Goal: Information Seeking & Learning: Learn about a topic

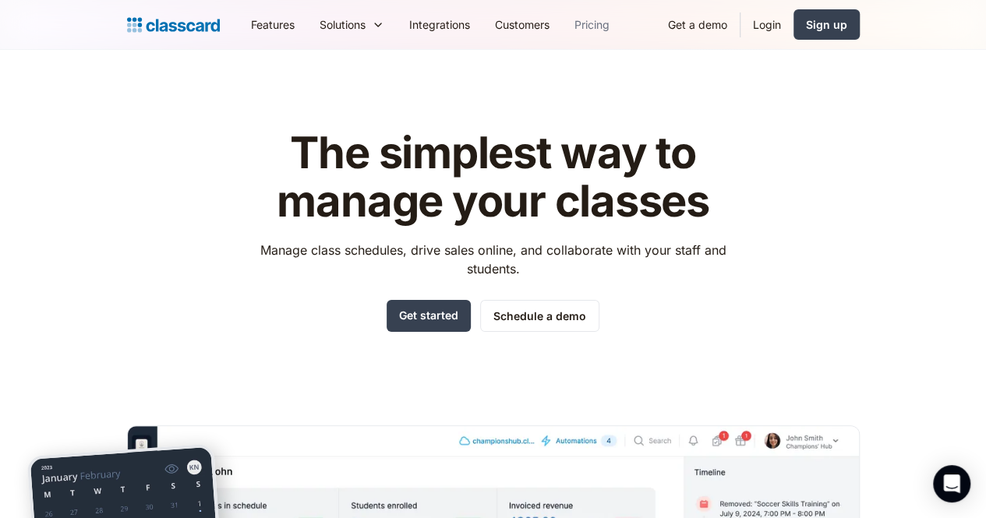
click at [562, 27] on link "Pricing" at bounding box center [592, 24] width 60 height 35
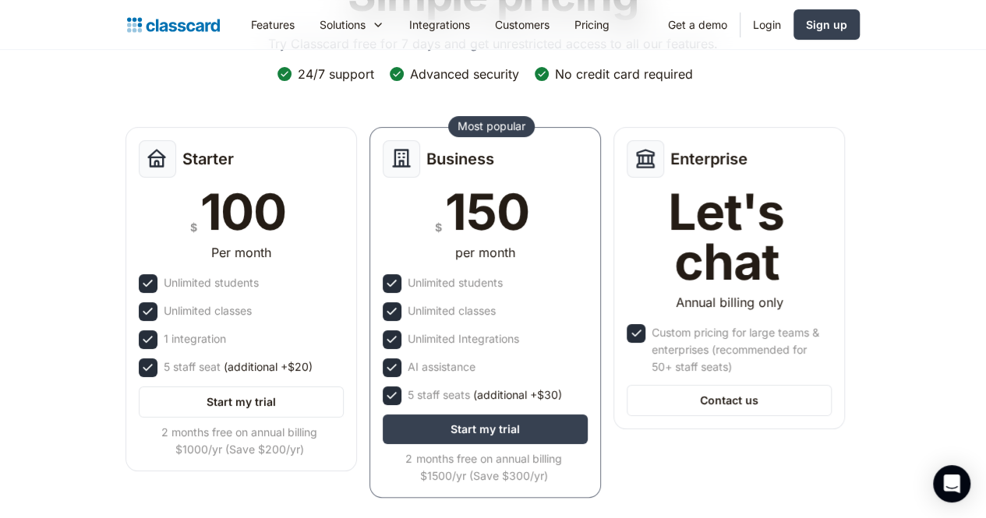
scroll to position [156, 0]
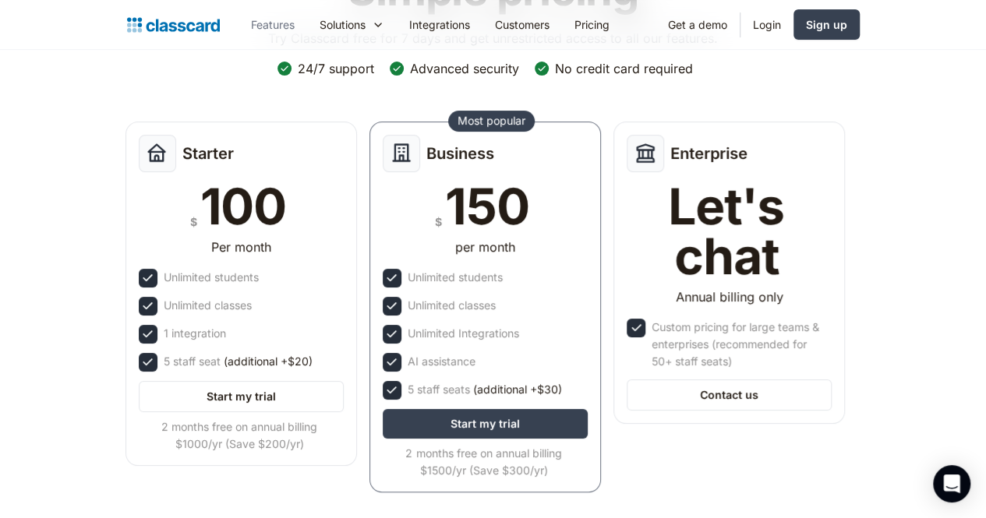
click at [239, 23] on link "Features" at bounding box center [273, 24] width 69 height 35
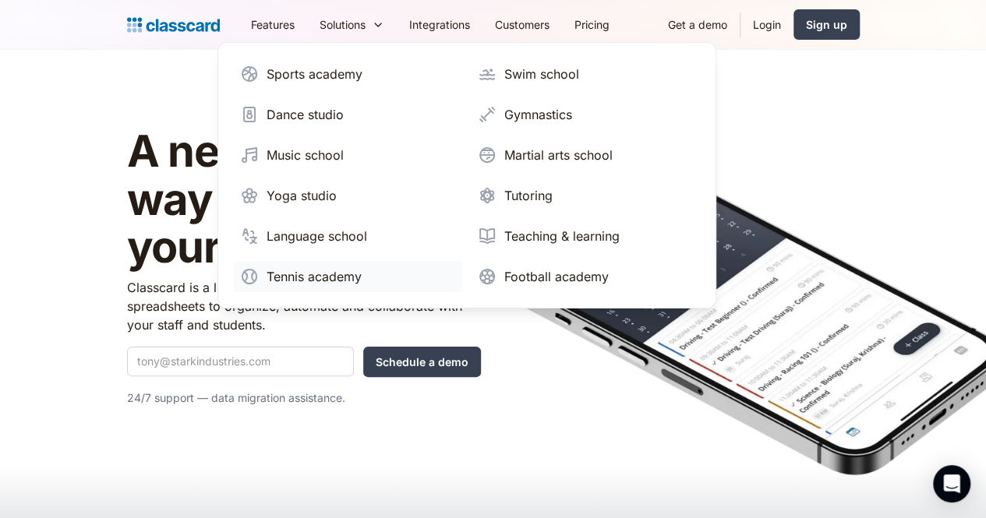
click at [267, 277] on div "Tennis academy" at bounding box center [314, 276] width 95 height 19
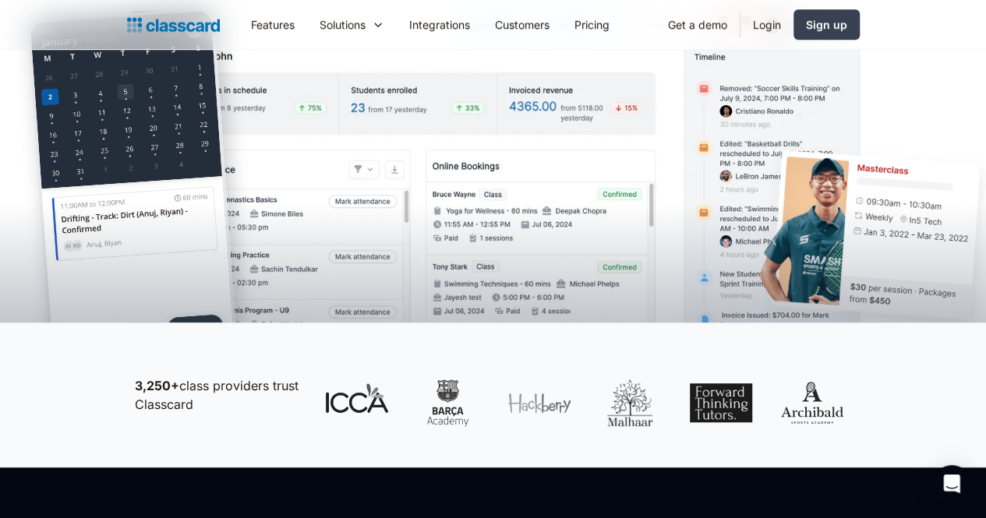
scroll to position [390, 0]
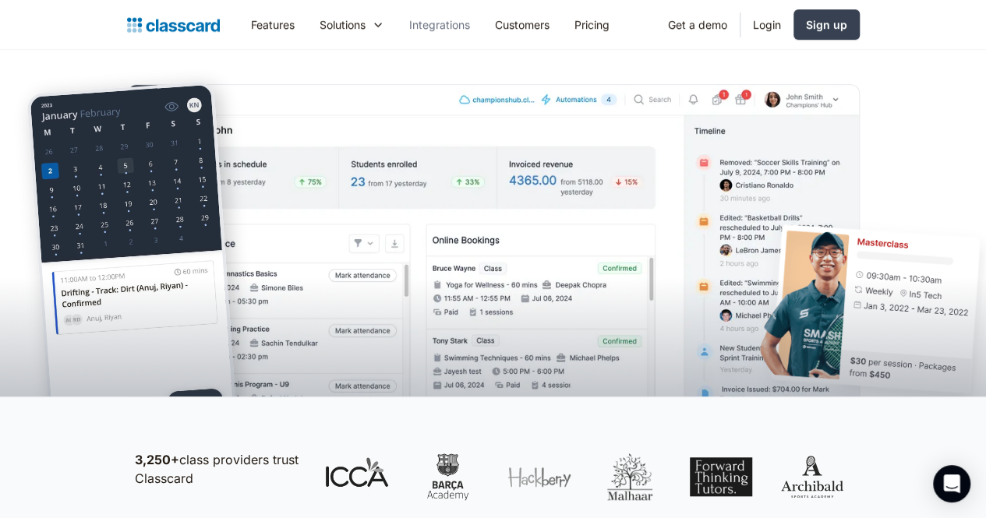
click at [397, 30] on link "Integrations" at bounding box center [440, 24] width 86 height 35
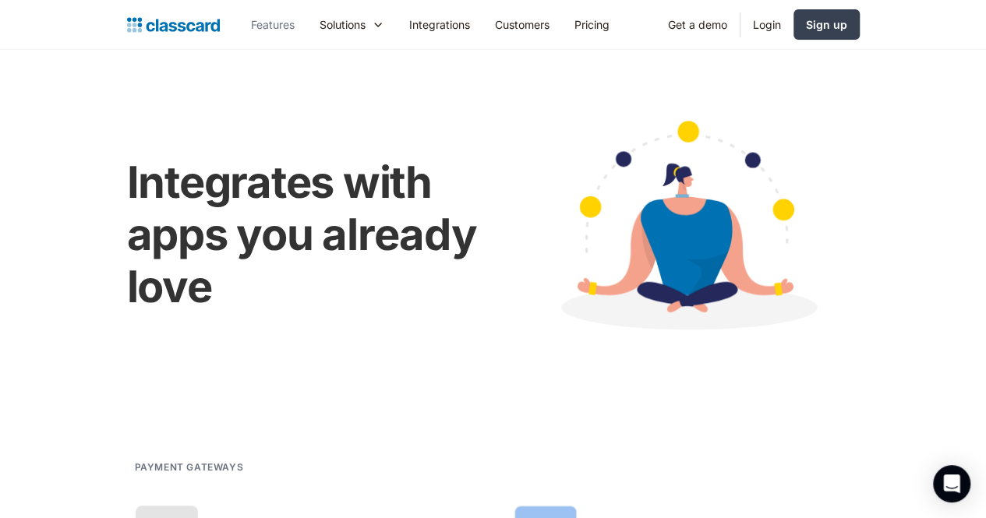
click at [239, 23] on link "Features" at bounding box center [273, 24] width 69 height 35
